Goal: Find specific page/section: Find specific page/section

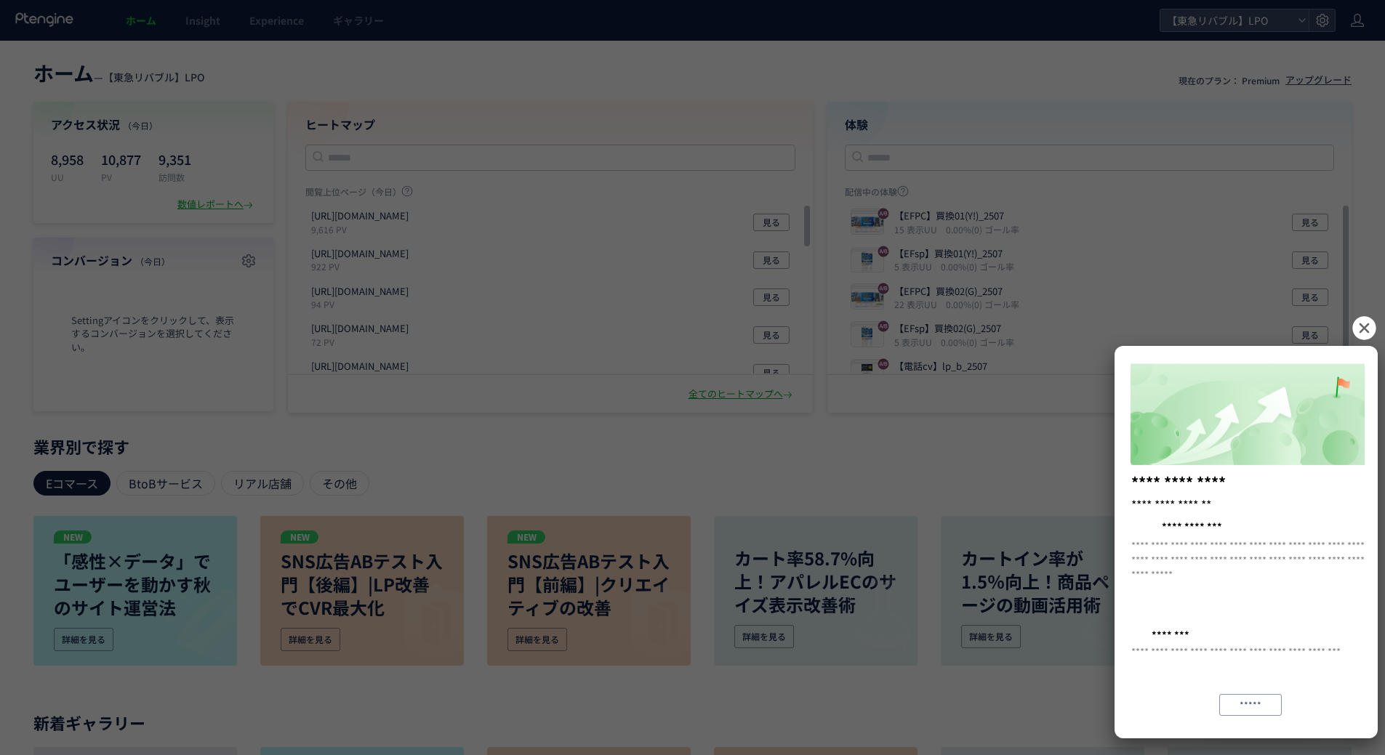
click at [1361, 321] on icon at bounding box center [1363, 327] width 23 height 23
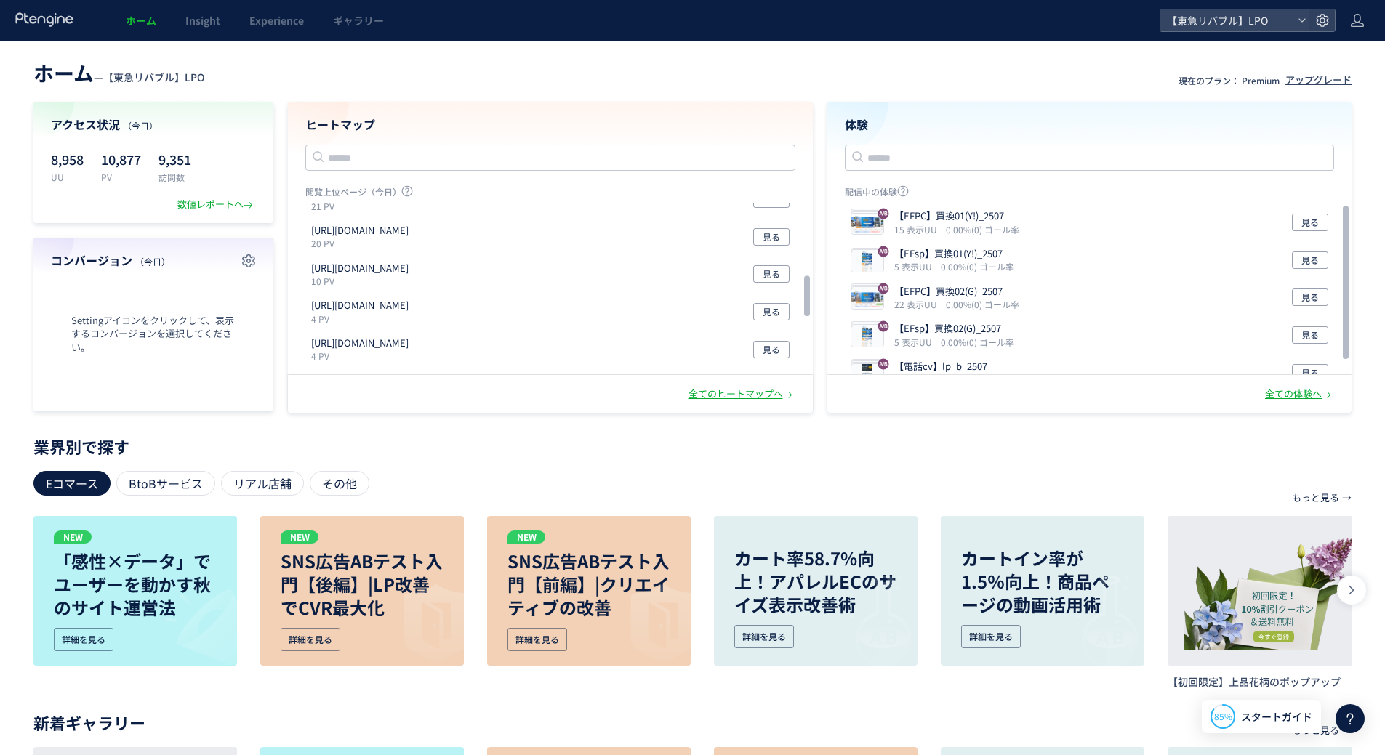
scroll to position [307, 0]
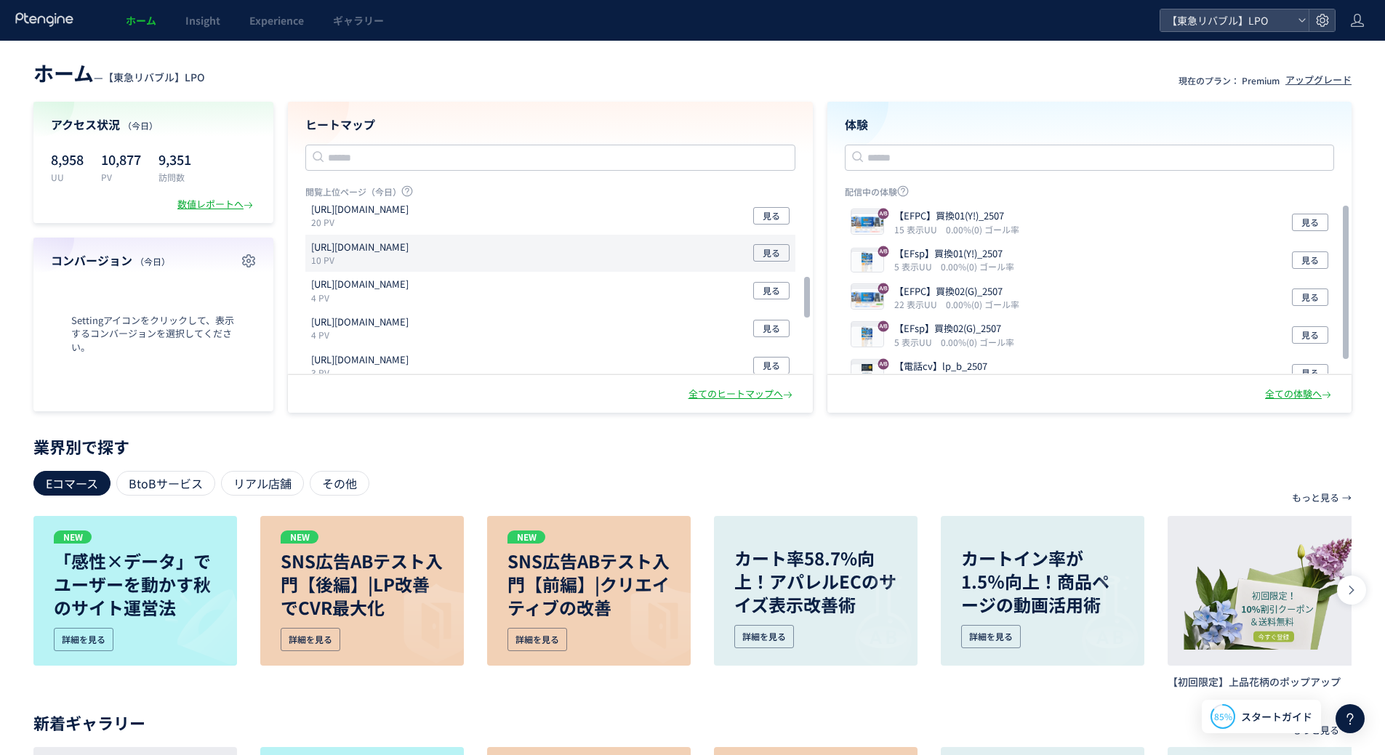
click at [574, 310] on div "[URL][DOMAIN_NAME] 10 PV 見る" at bounding box center [550, 329] width 490 height 38
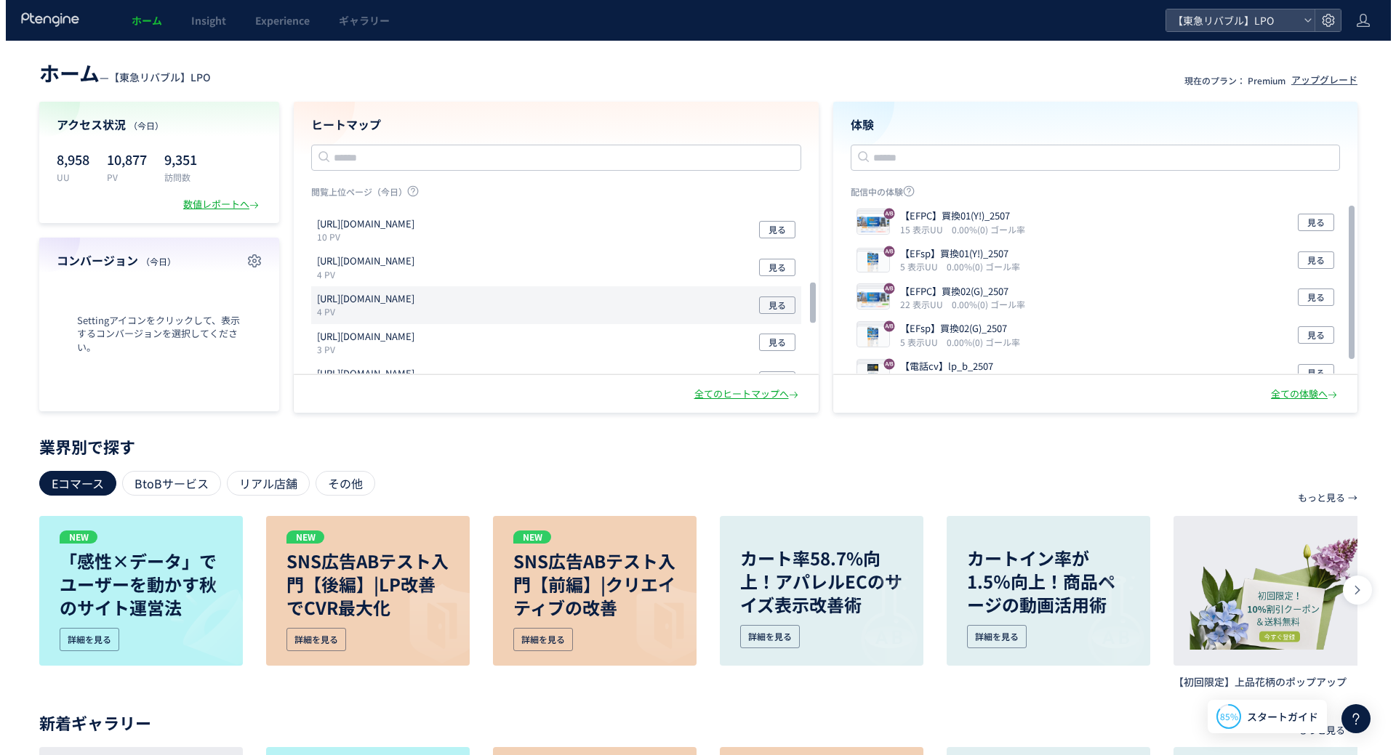
scroll to position [331, 0]
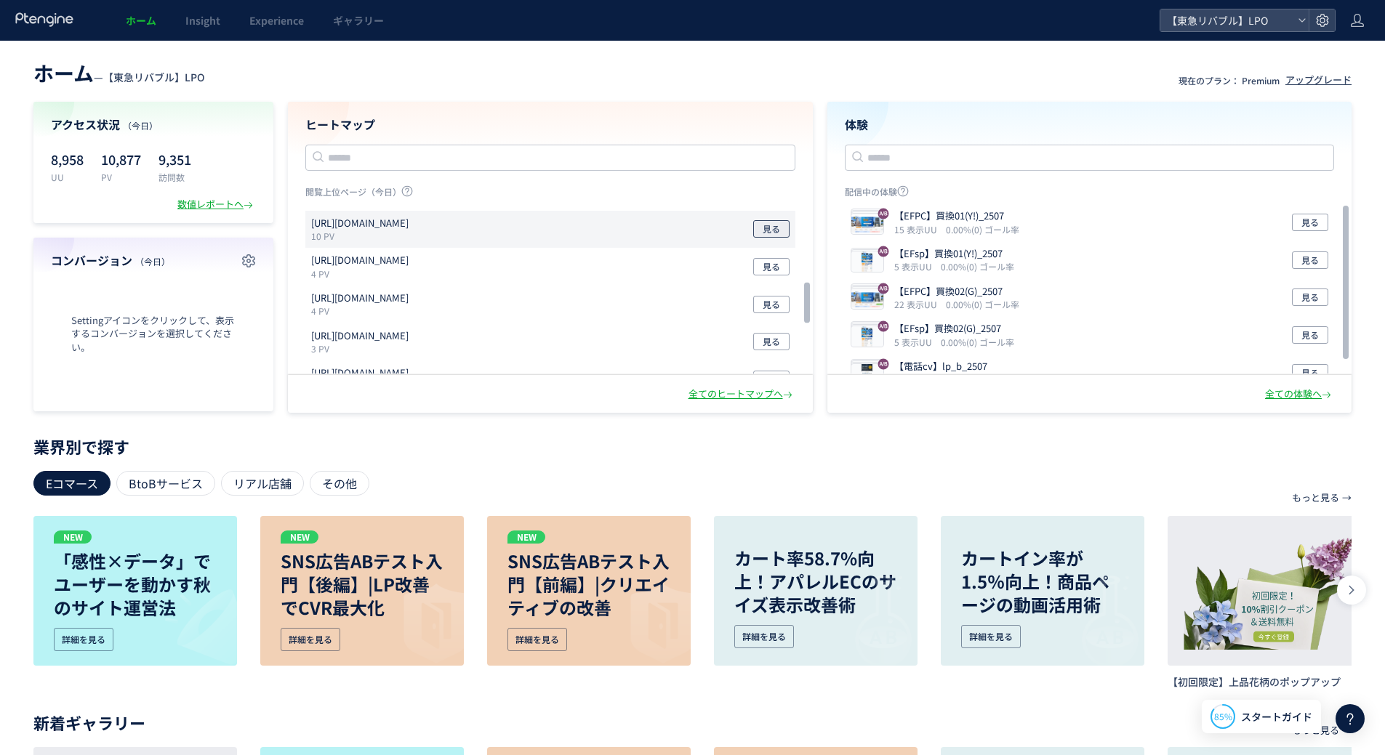
click at [767, 230] on span "見る" at bounding box center [771, 228] width 17 height 17
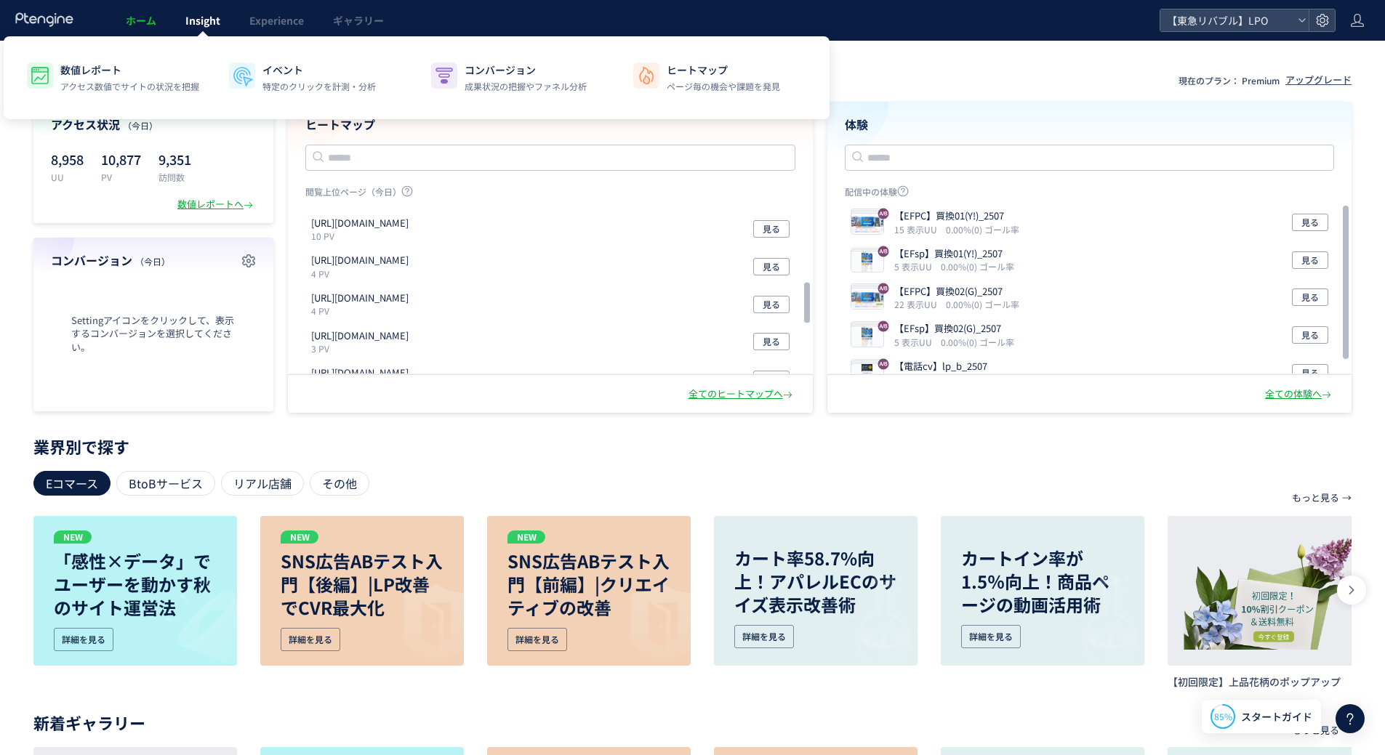
click at [196, 14] on span "Insight" at bounding box center [202, 20] width 35 height 15
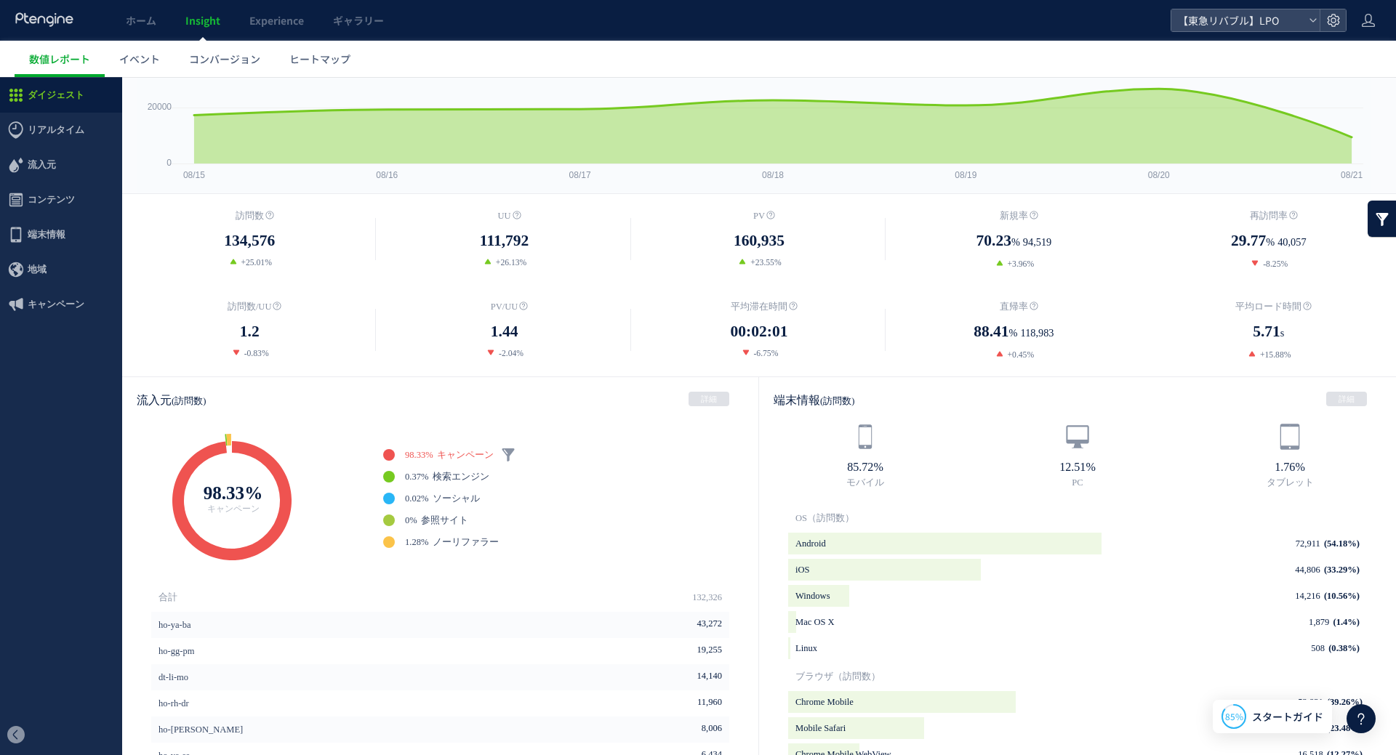
scroll to position [107, 0]
click at [323, 57] on span "ヒートマップ" at bounding box center [319, 59] width 61 height 15
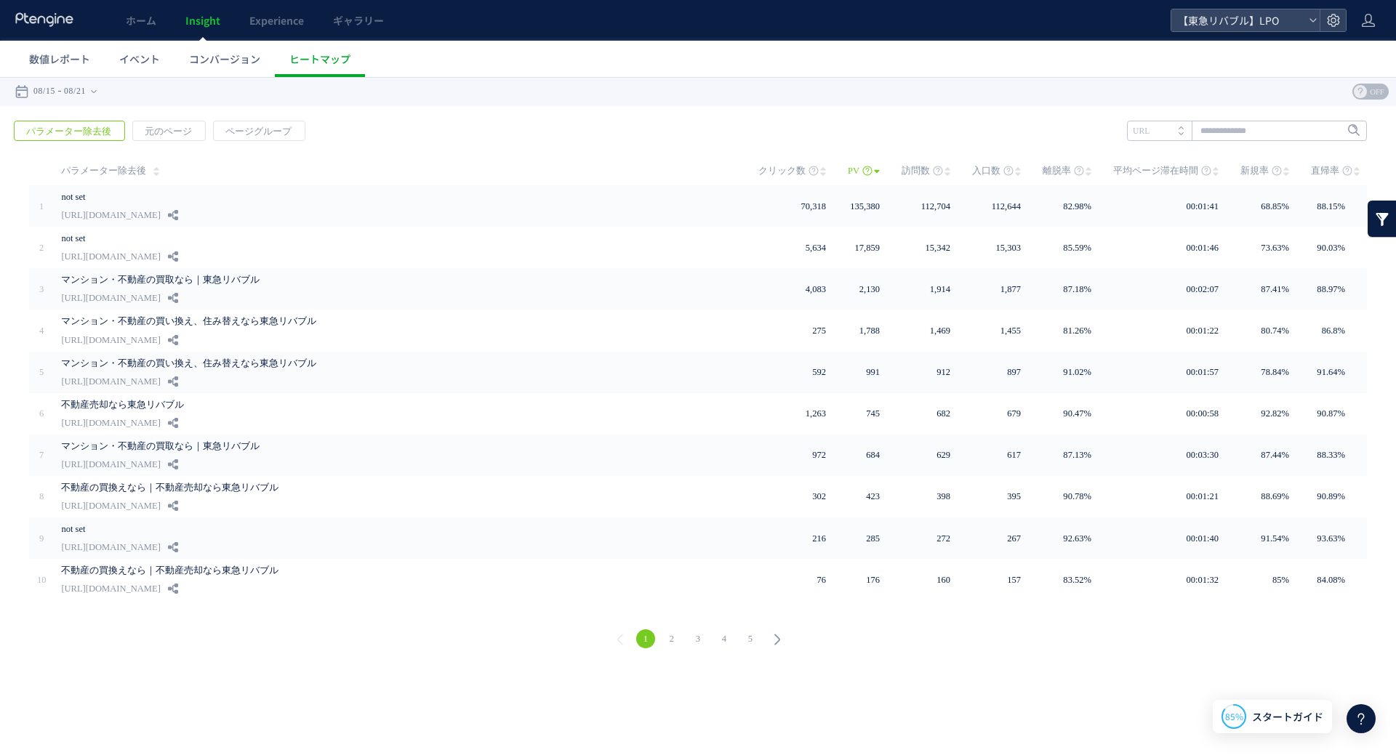
click at [675, 637] on link "2" at bounding box center [671, 639] width 19 height 19
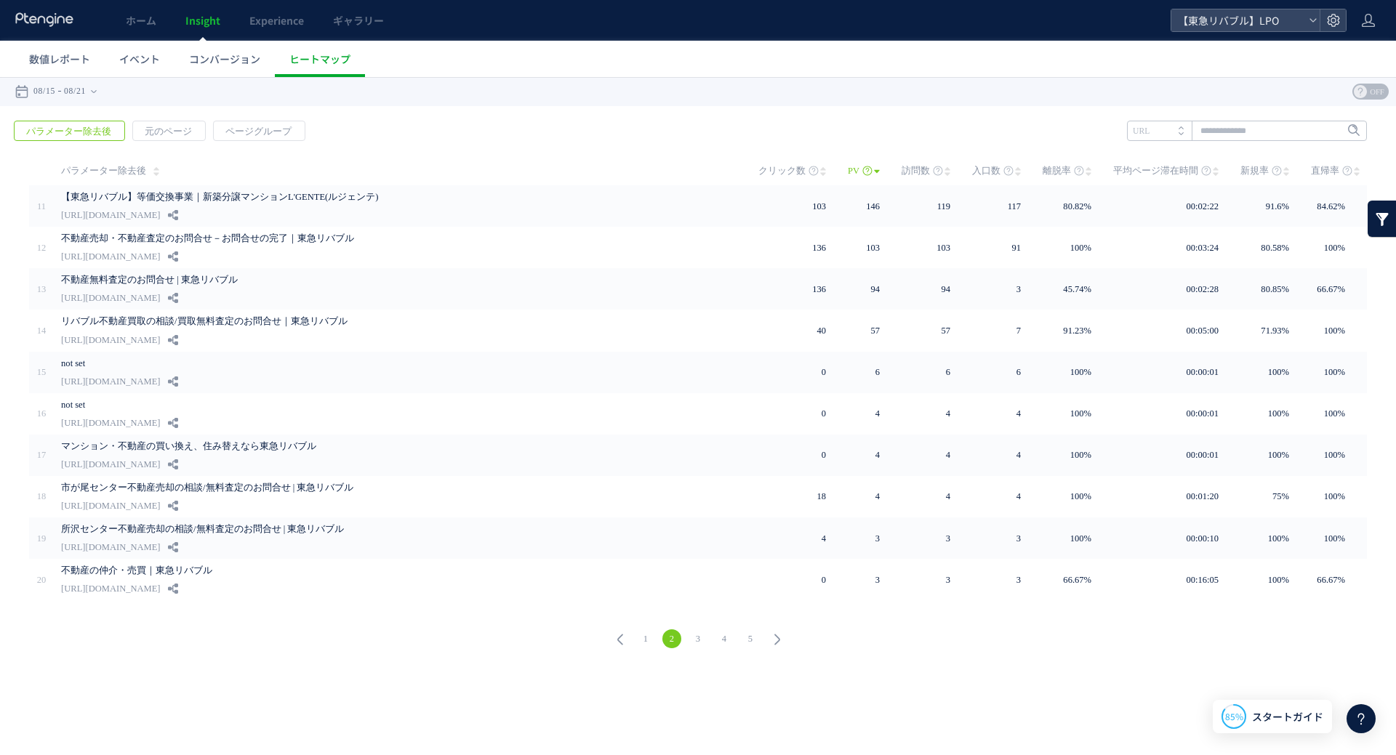
click at [675, 637] on link "2" at bounding box center [671, 639] width 19 height 19
click at [696, 635] on link "3" at bounding box center [697, 639] width 19 height 19
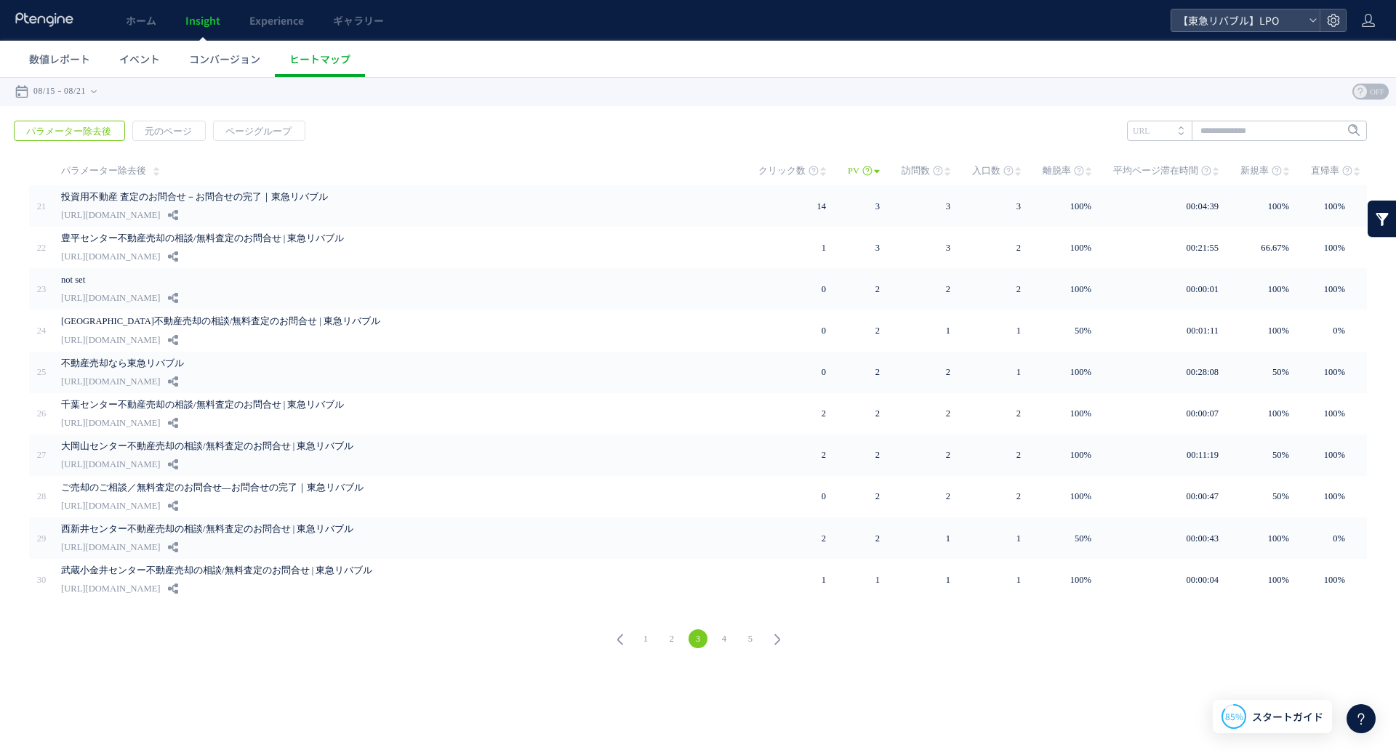
click at [725, 634] on link "4" at bounding box center [724, 639] width 19 height 19
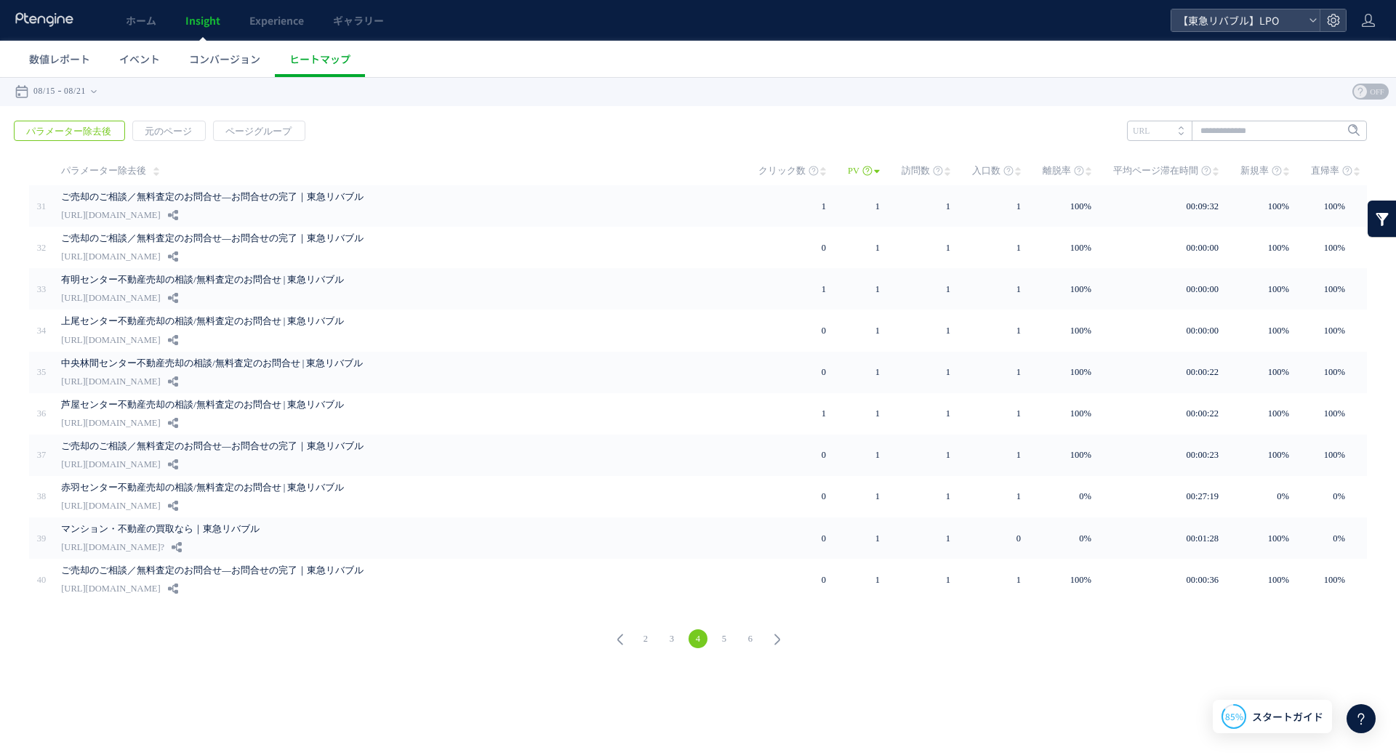
click at [728, 632] on link "5" at bounding box center [724, 639] width 19 height 19
click at [726, 635] on link "6" at bounding box center [724, 639] width 19 height 19
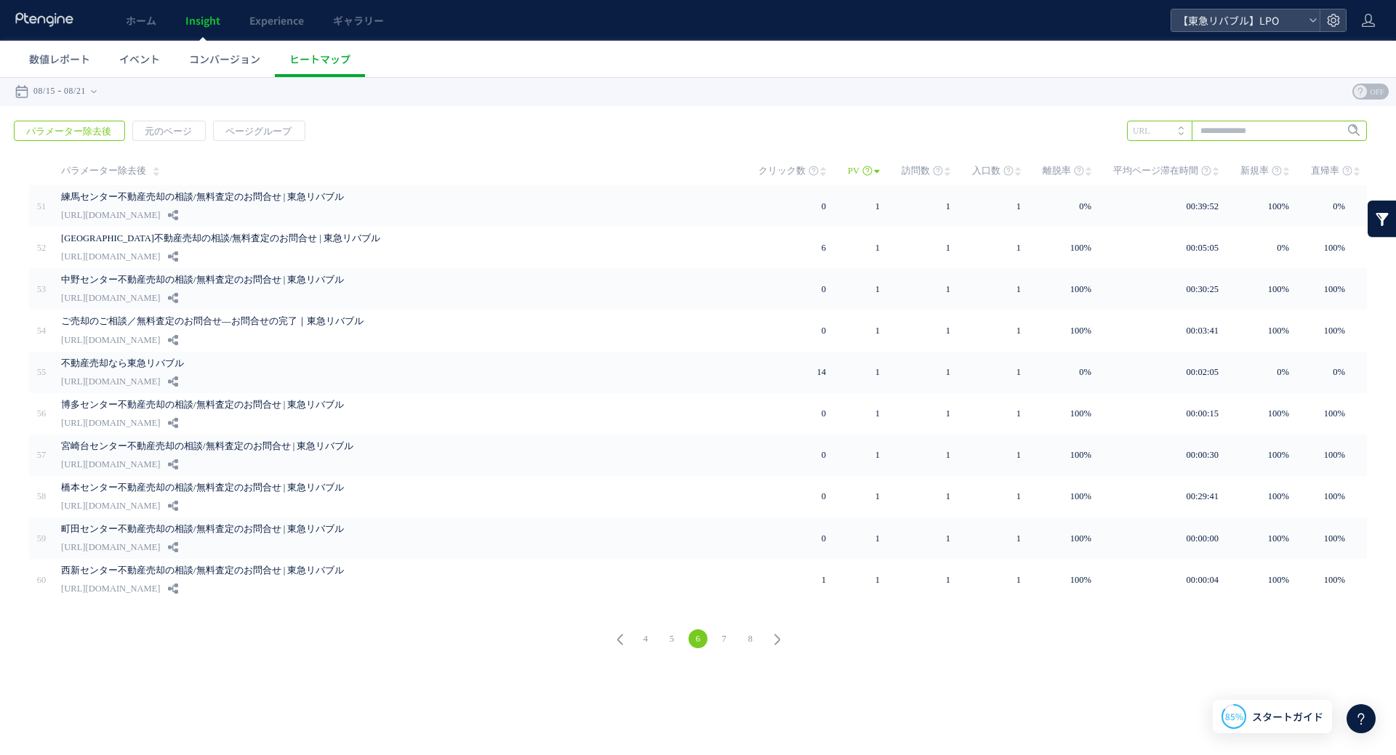
click at [1237, 134] on input "text" at bounding box center [1247, 131] width 240 height 20
type input "****"
click at [1342, 136] on span "Enter" at bounding box center [1349, 131] width 19 height 16
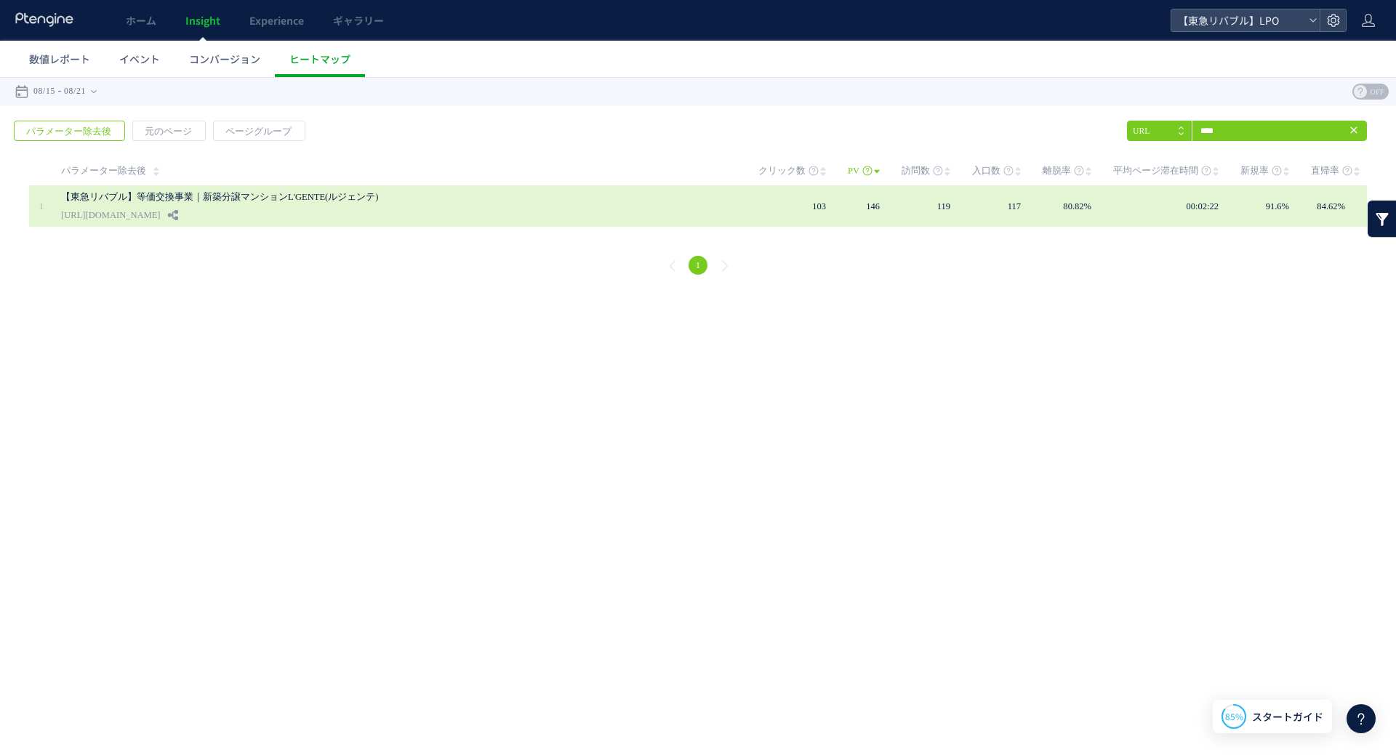
click at [214, 204] on link "【東急リバブル】等価交換事業｜新築分譲マンションL'GENTE(ルジェンテ)" at bounding box center [395, 196] width 669 height 17
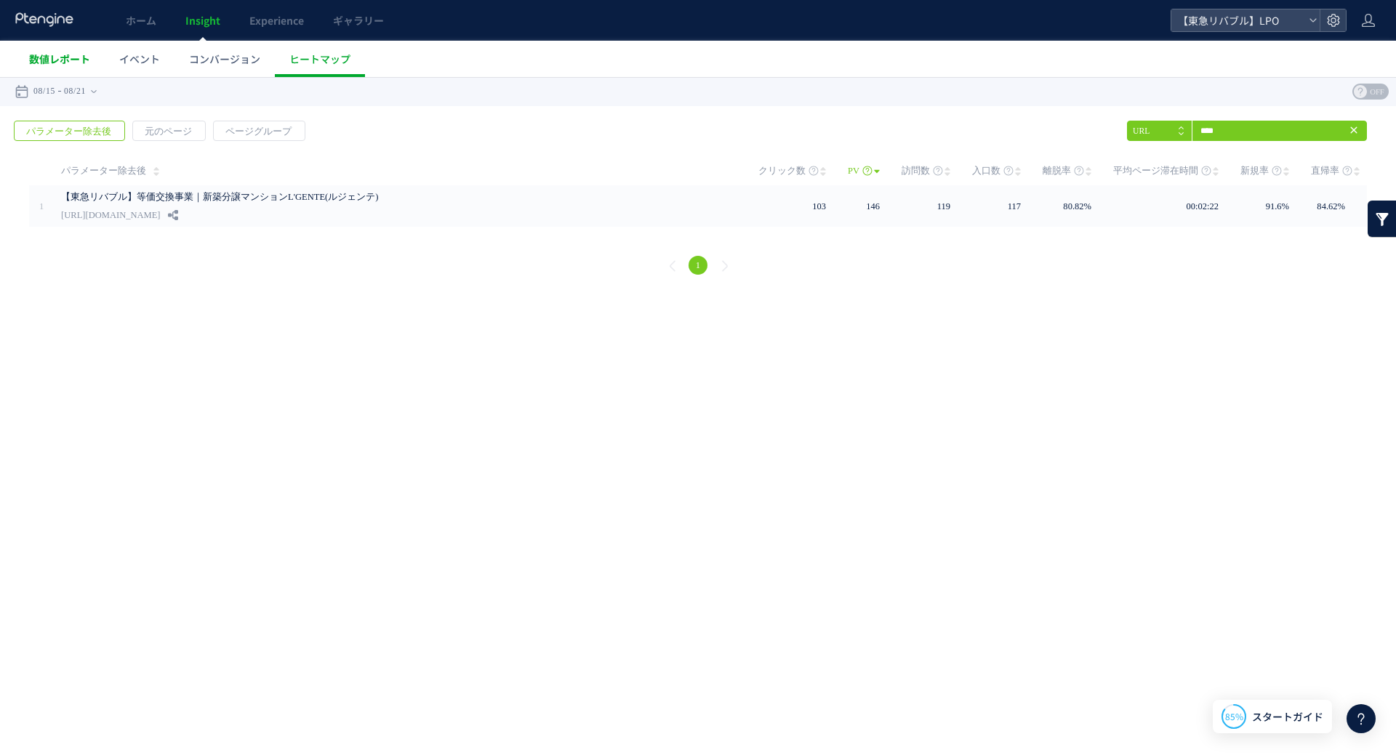
click at [68, 64] on span "数値レポート" at bounding box center [59, 59] width 61 height 15
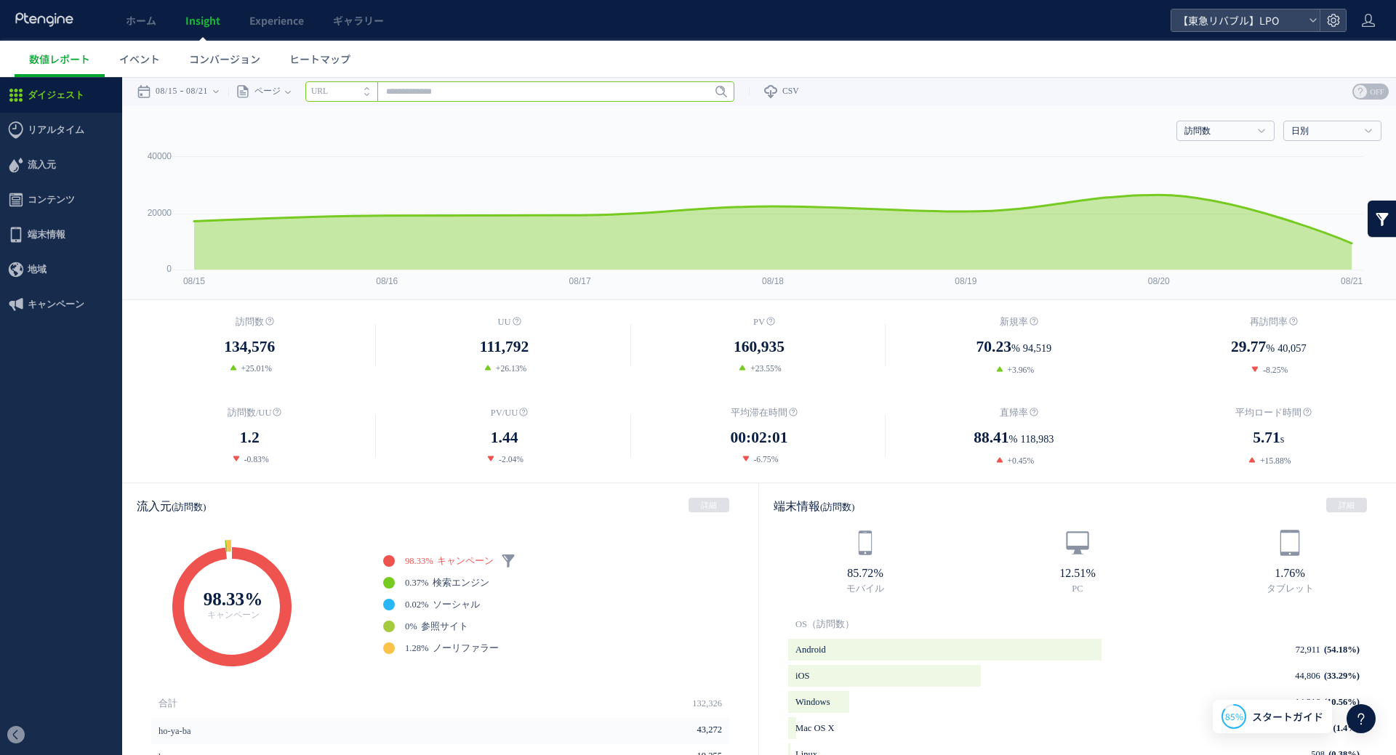
click at [530, 88] on input "text" at bounding box center [519, 91] width 429 height 20
click at [726, 85] on span "Enter" at bounding box center [716, 92] width 19 height 16
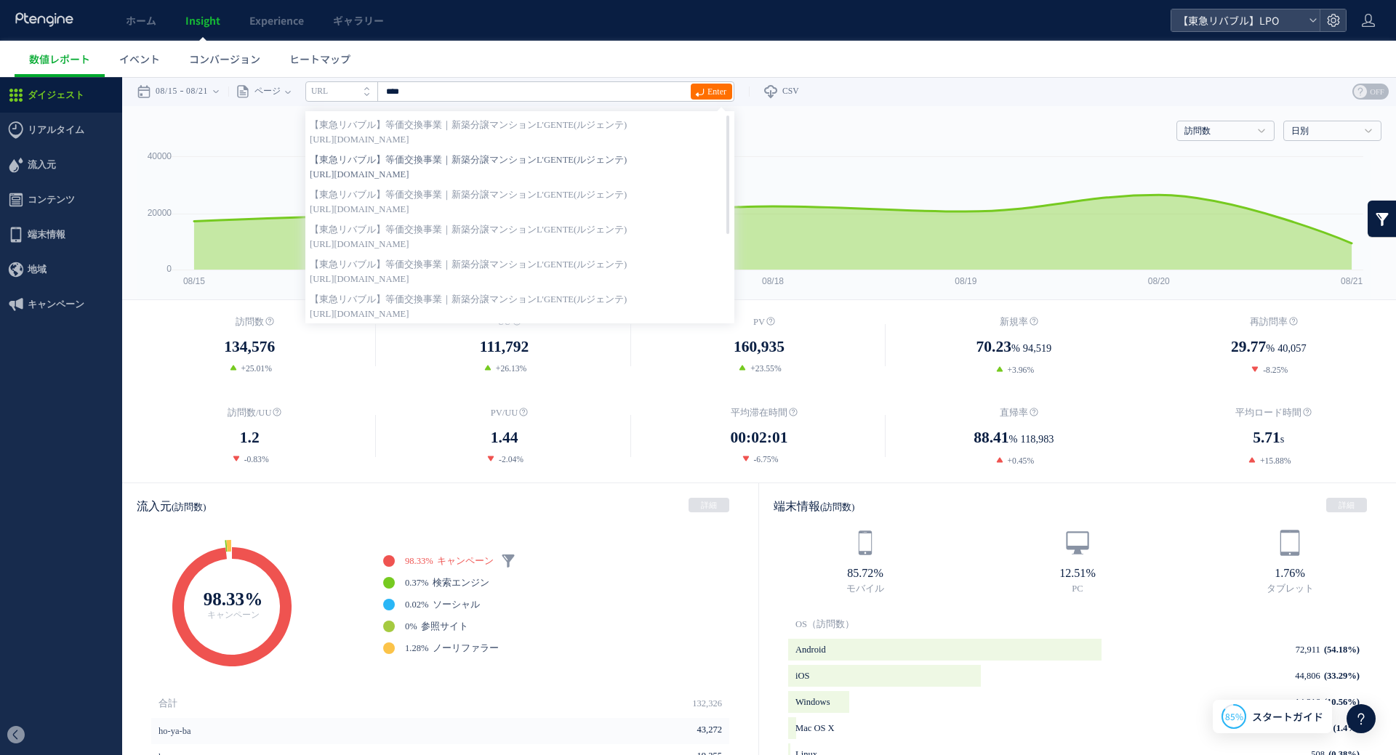
click at [604, 175] on span "[URL][DOMAIN_NAME]" at bounding box center [520, 174] width 420 height 15
type input "**********"
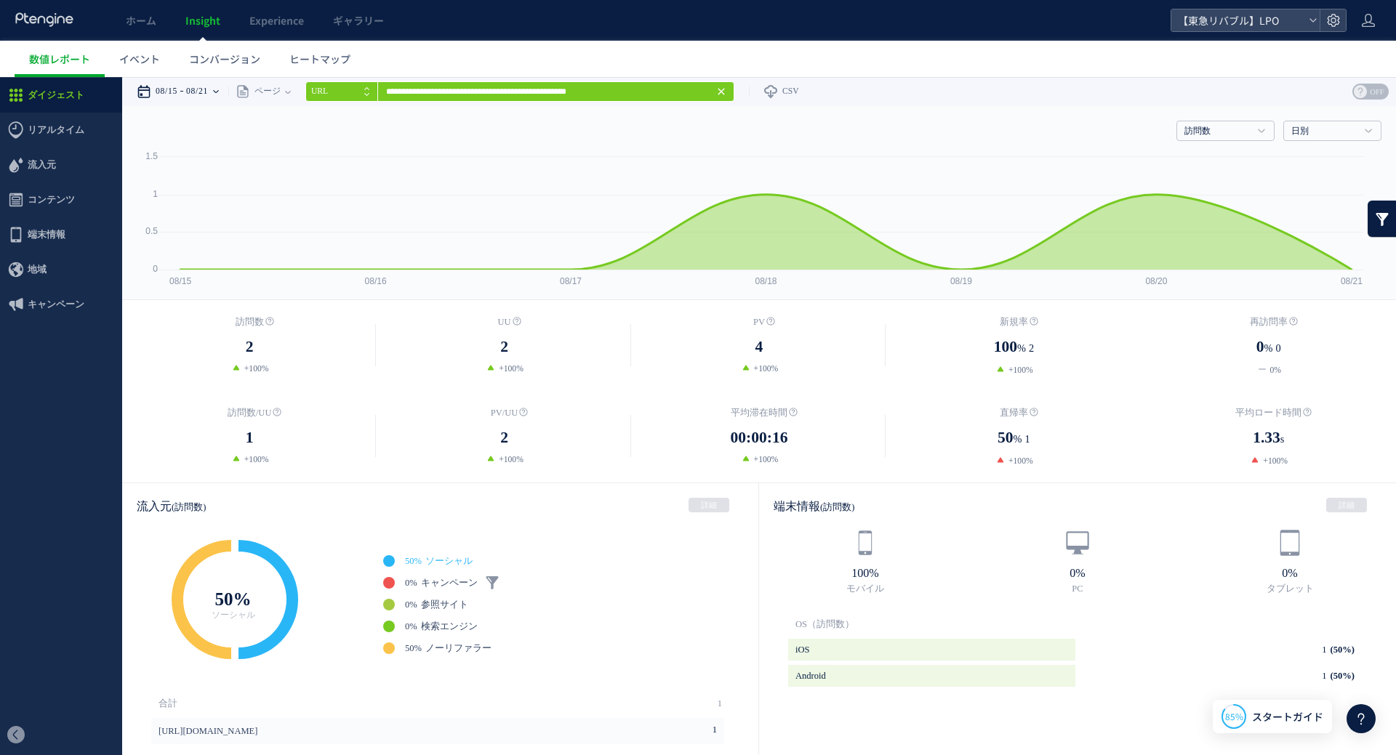
click at [201, 97] on time "08/21" at bounding box center [197, 91] width 22 height 29
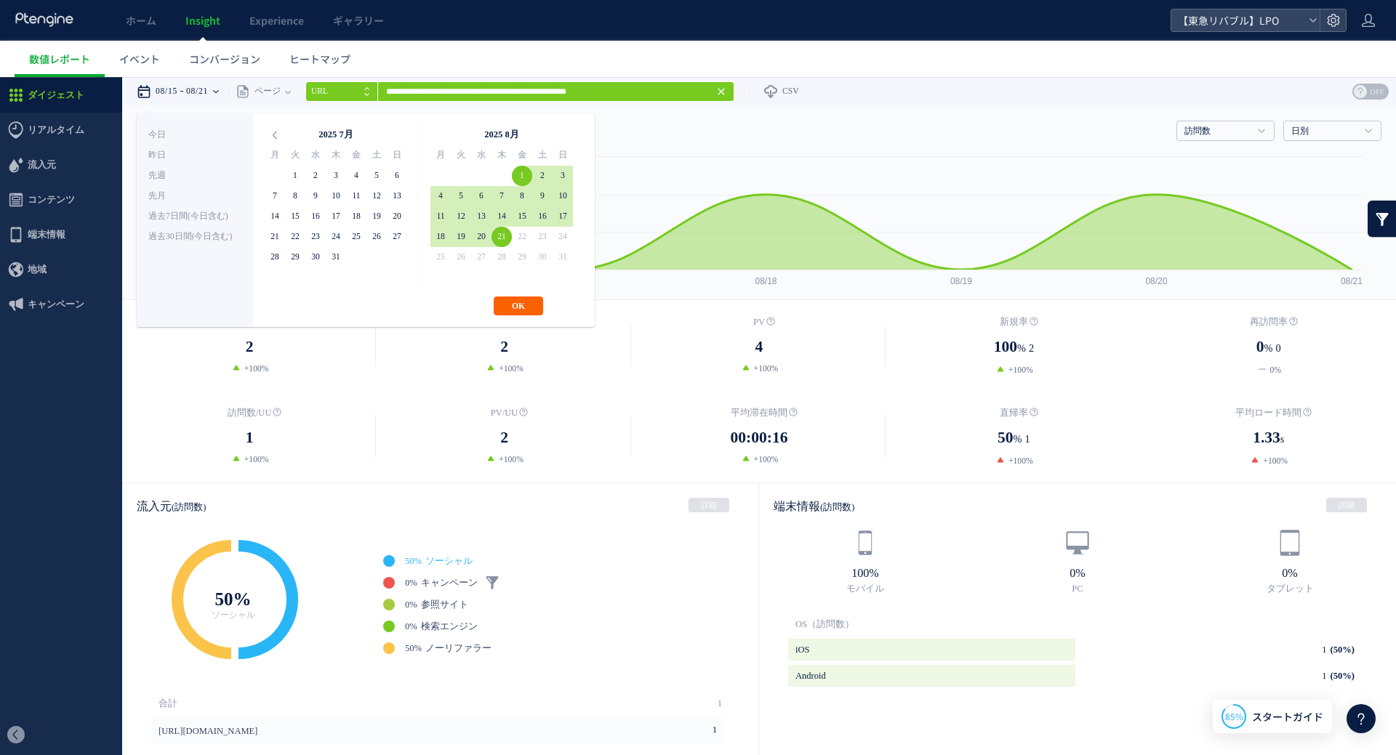
click at [519, 307] on button "OK" at bounding box center [518, 306] width 49 height 19
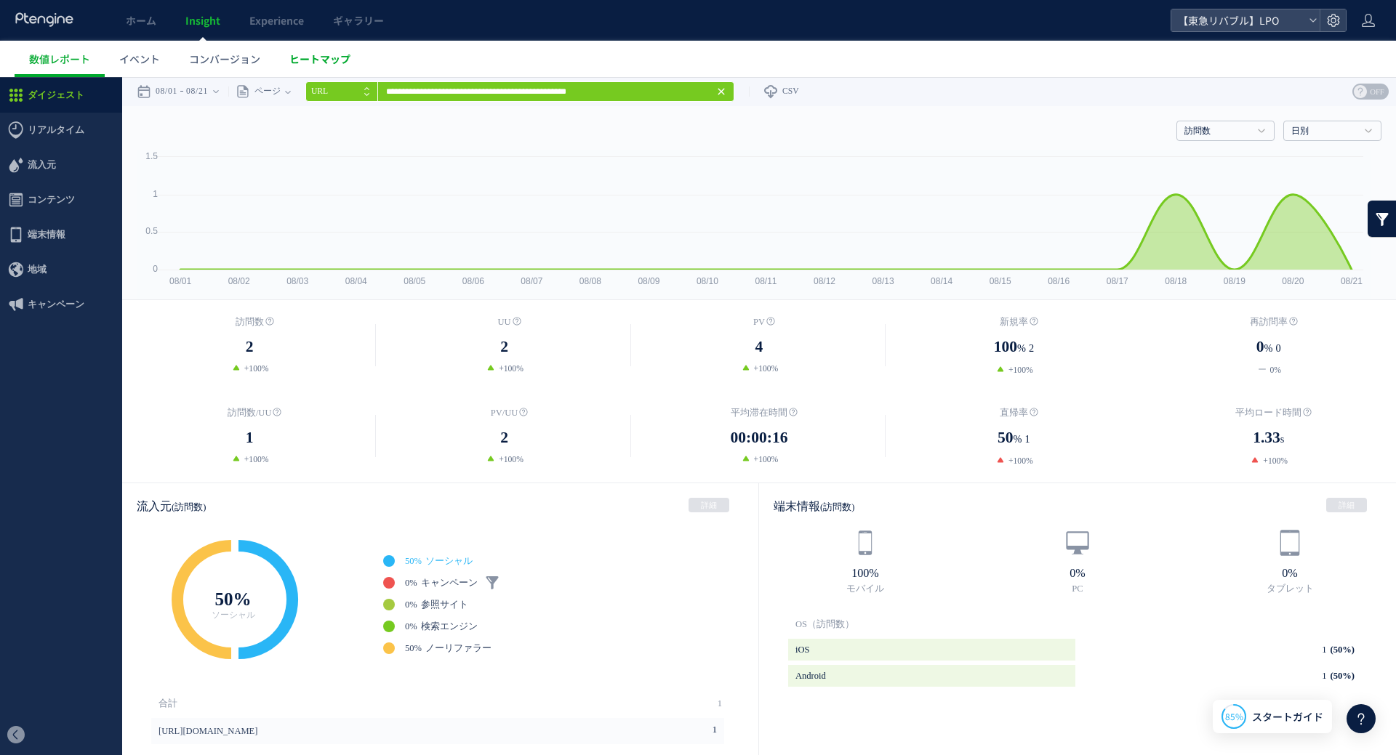
click at [313, 52] on span "ヒートマップ" at bounding box center [319, 59] width 61 height 15
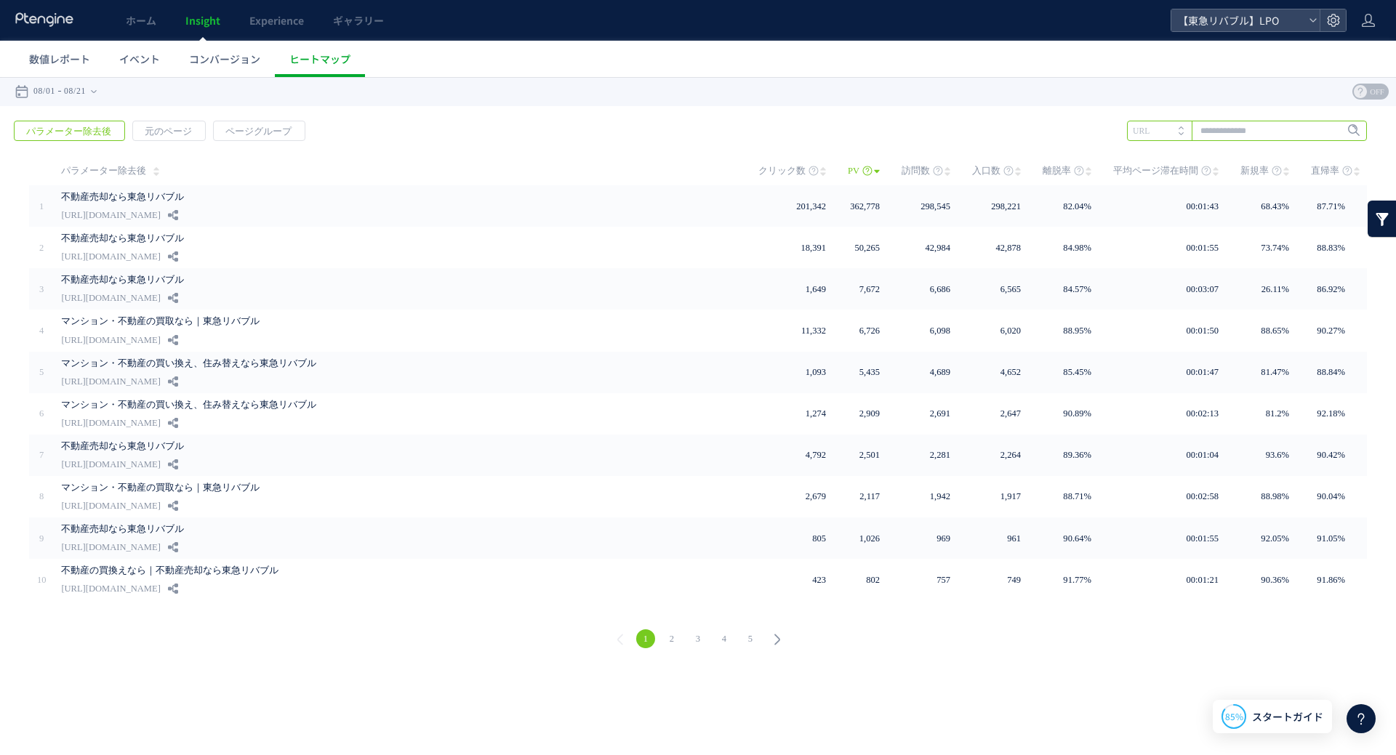
click at [1304, 130] on input "text" at bounding box center [1247, 131] width 240 height 20
type input "****"
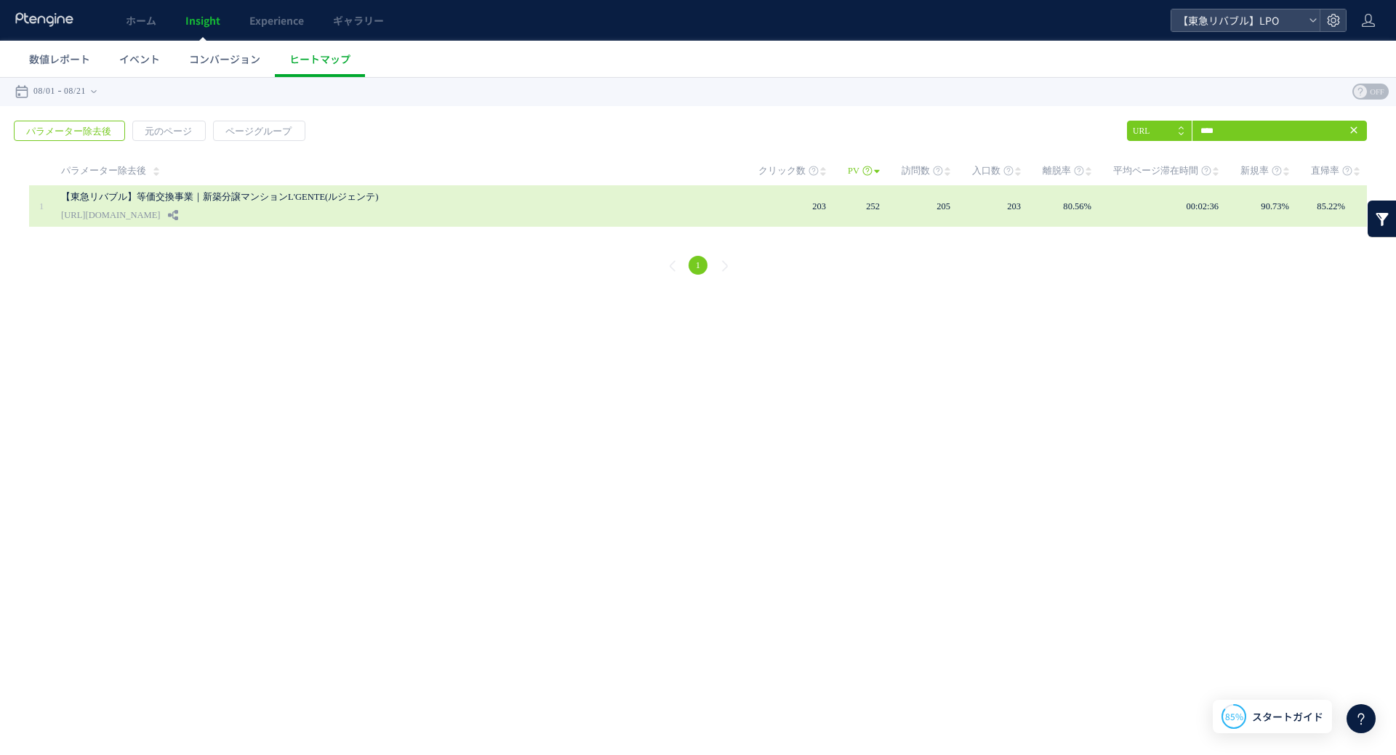
click at [318, 195] on link "【東急リバブル】等価交換事業｜新築分譲マンションL'GENTE(ルジェンテ)" at bounding box center [395, 196] width 669 height 17
click at [160, 212] on link "[URL][DOMAIN_NAME]" at bounding box center [110, 214] width 99 height 17
